Goal: Task Accomplishment & Management: Manage account settings

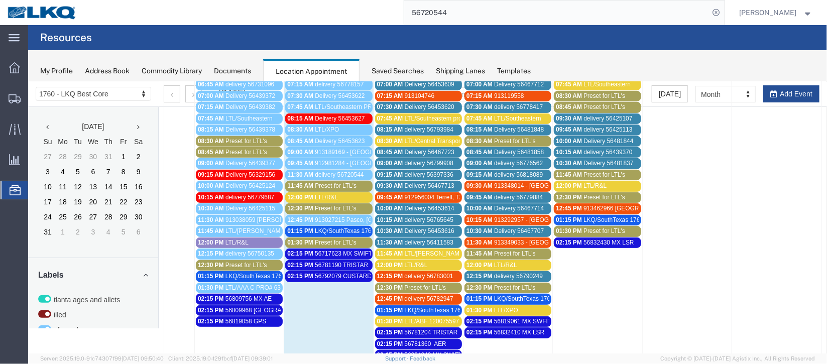
scroll to position [301, 0]
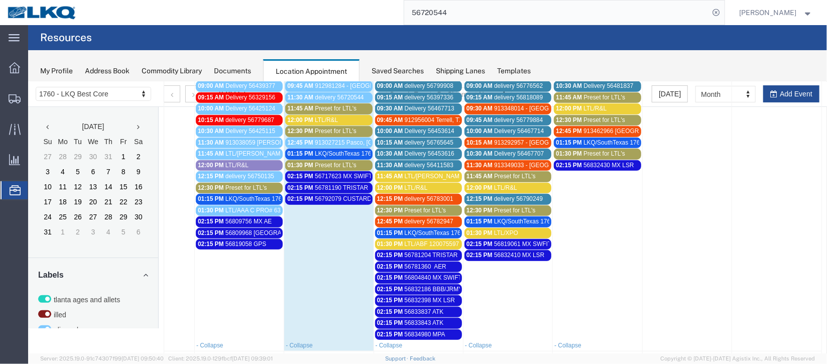
click at [326, 148] on link "01:15 PM LKQ/SouthTexas 1762" at bounding box center [328, 153] width 87 height 11
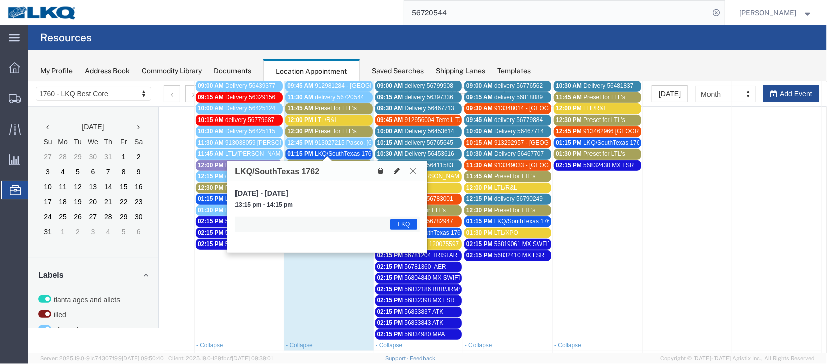
click at [399, 171] on icon at bounding box center [396, 170] width 6 height 7
select select "1"
select select "22"
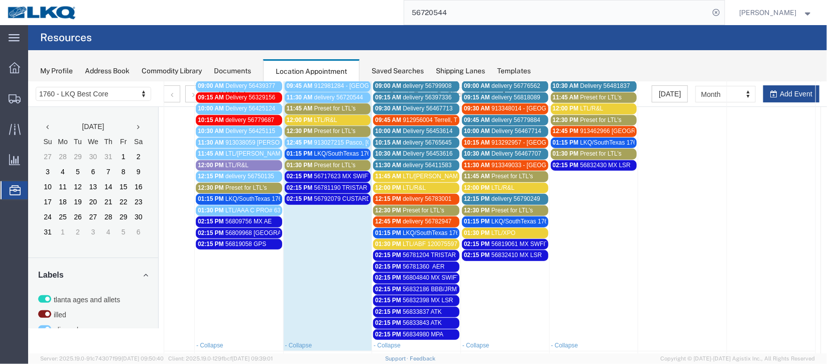
select select
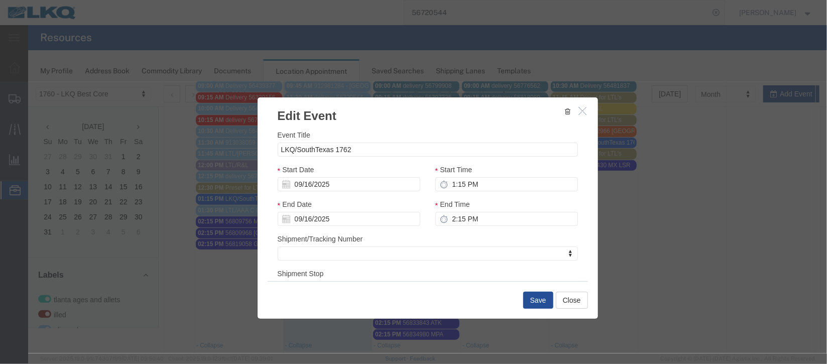
scroll to position [75, 0]
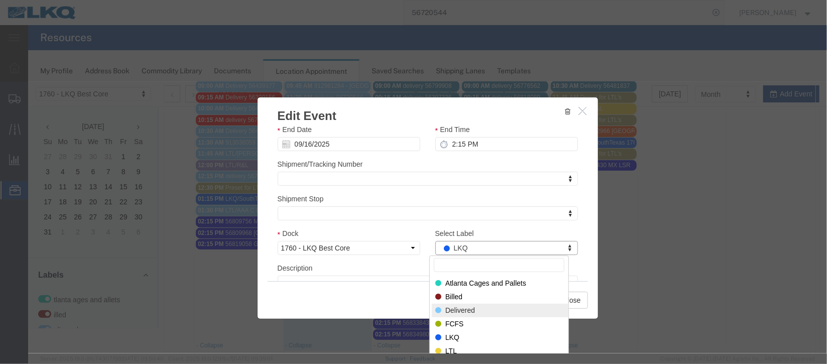
select select "40"
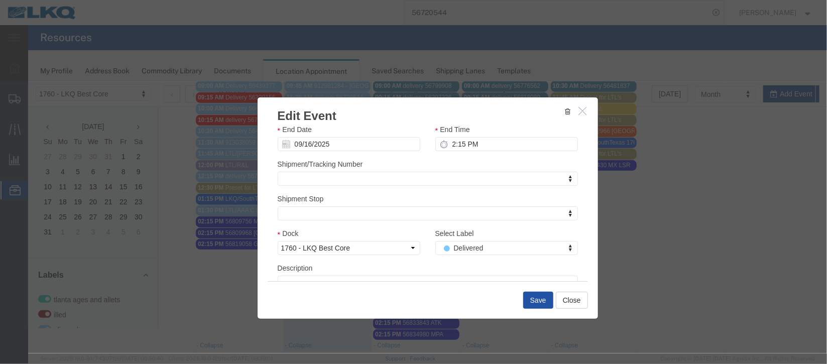
click at [533, 305] on button "Save" at bounding box center [538, 299] width 30 height 17
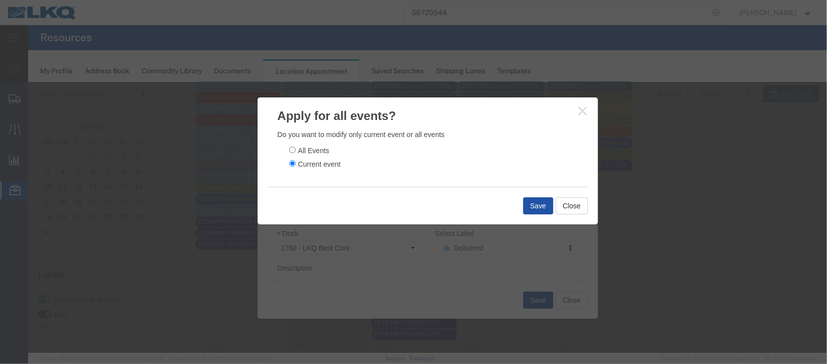
click at [525, 214] on button "Save" at bounding box center [538, 205] width 30 height 17
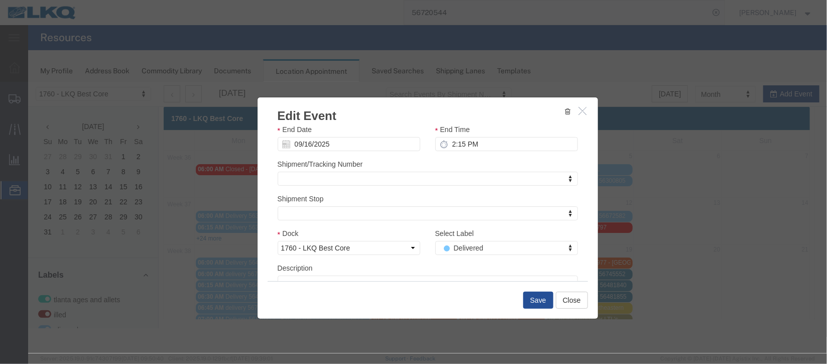
scroll to position [0, 0]
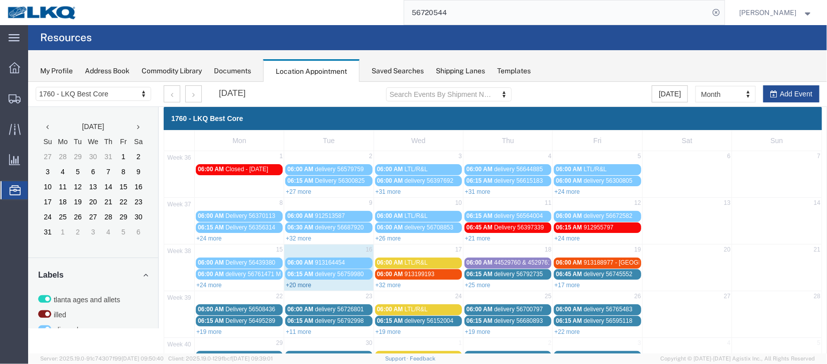
click at [291, 284] on link "+20 more" at bounding box center [298, 284] width 26 height 7
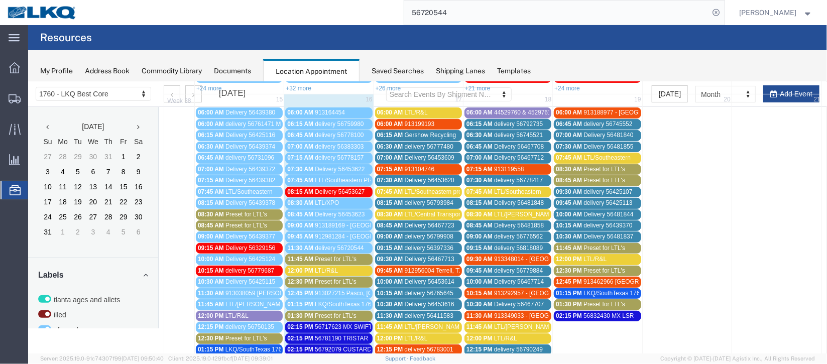
scroll to position [75, 0]
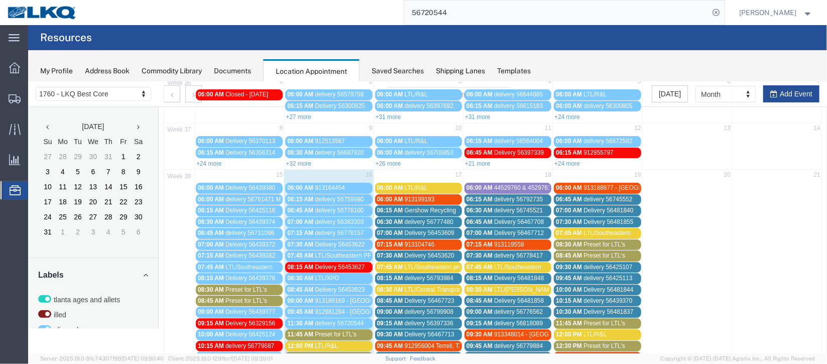
click at [512, 186] on span "44529760 & 4529761" at bounding box center [522, 187] width 57 height 7
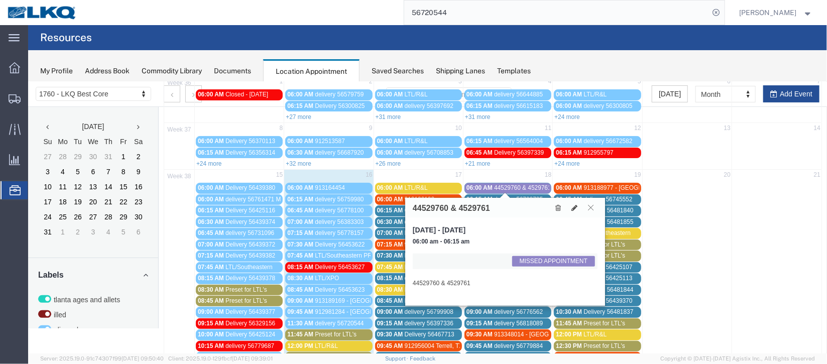
click at [591, 202] on button at bounding box center [591, 207] width 14 height 10
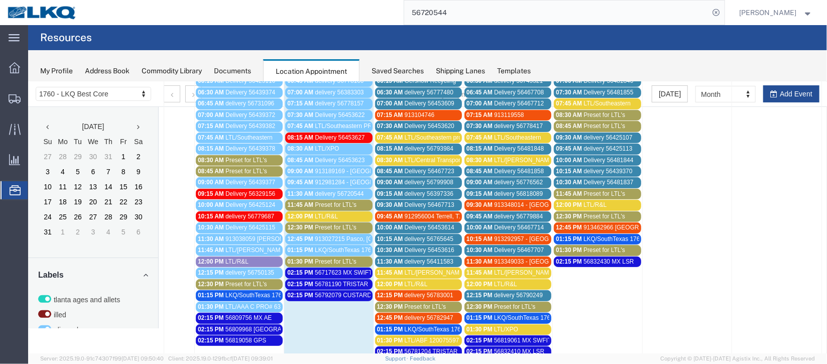
scroll to position [226, 0]
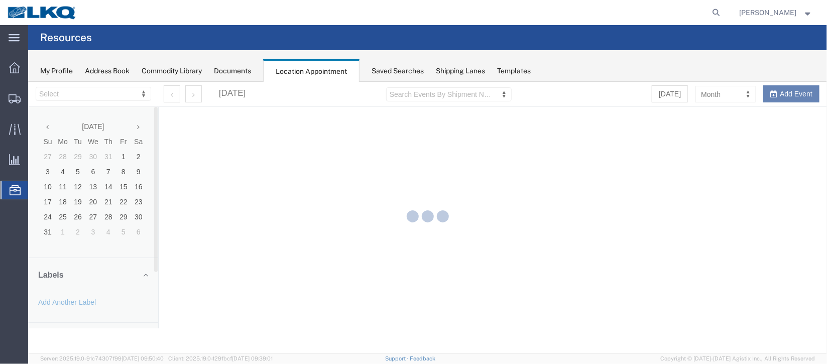
select select "27634"
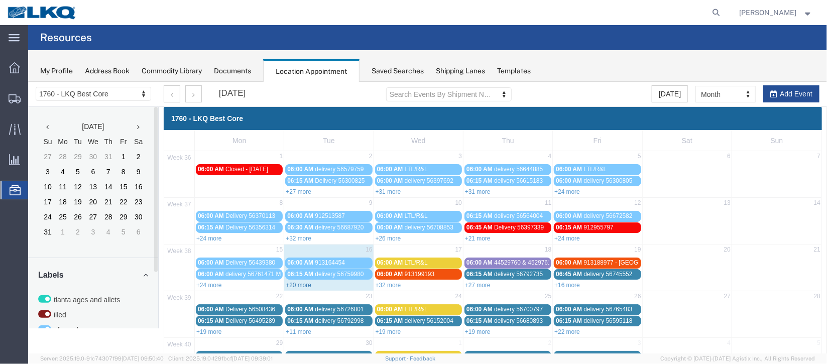
click at [294, 281] on link "+20 more" at bounding box center [298, 284] width 26 height 7
click at [379, 285] on link "+32 more" at bounding box center [388, 284] width 26 height 7
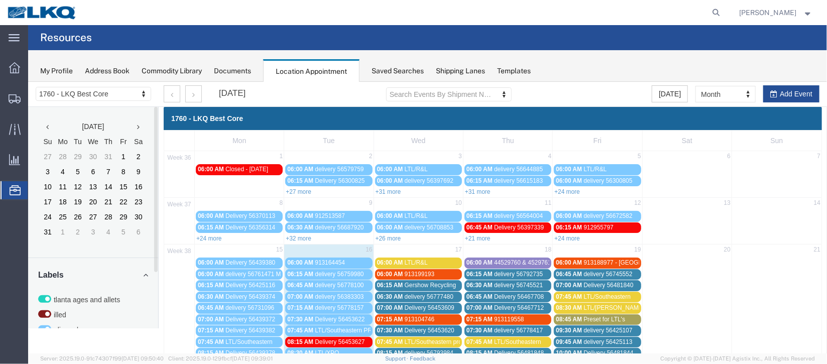
scroll to position [226, 0]
